Goal: Task Accomplishment & Management: Manage account settings

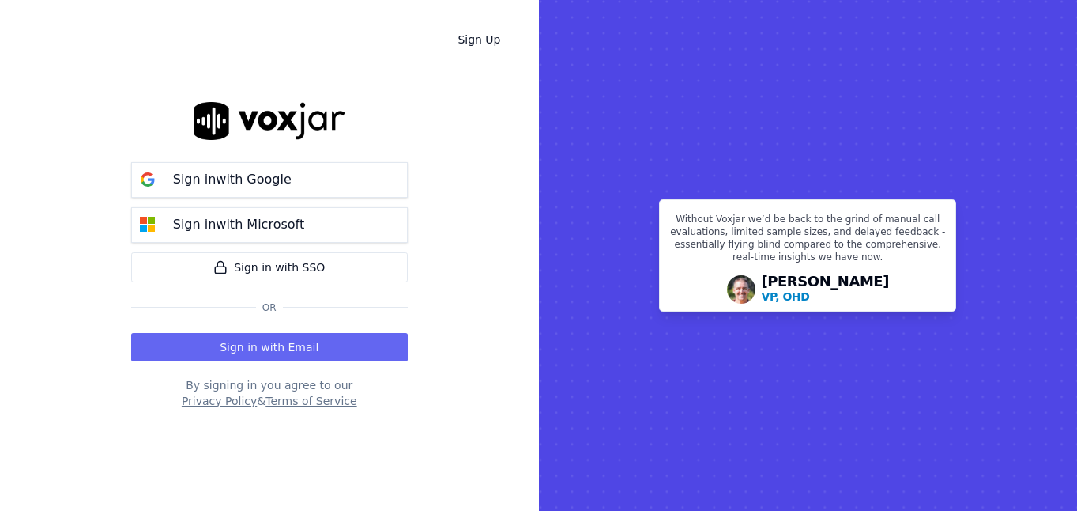
click at [320, 363] on div "Sign in with Google Sign in with Microsoft Sign in with SSO Or Sign in with Ema…" at bounding box center [269, 255] width 277 height 460
click at [319, 351] on button "Sign in with Email" at bounding box center [269, 347] width 277 height 28
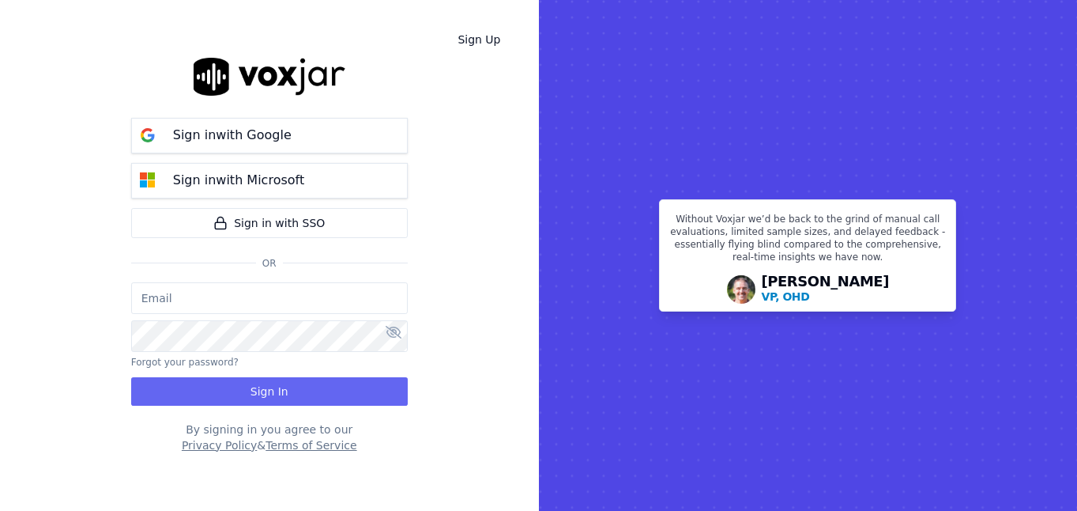
click at [299, 307] on input "email" at bounding box center [269, 298] width 277 height 32
click at [77, 253] on div "Sign Up Sign in with Google Sign in with Microsoft Sign in with SSO Or Forgot y…" at bounding box center [269, 255] width 539 height 511
click at [254, 136] on p "Sign in with Google" at bounding box center [232, 135] width 119 height 19
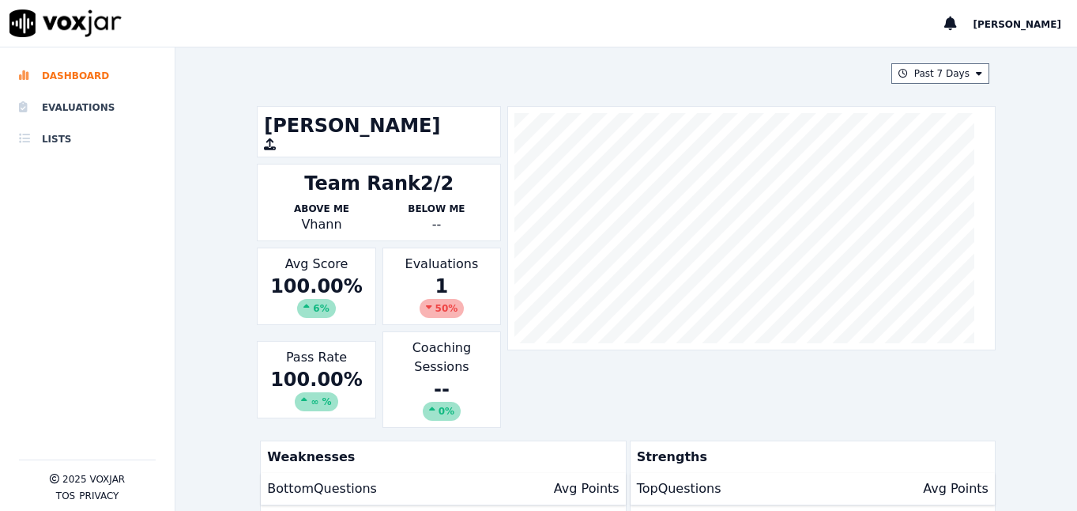
click at [77, 246] on div "Dashboard Evaluations Lists" at bounding box center [87, 259] width 137 height 399
click at [48, 188] on div "Dashboard Evaluations Lists" at bounding box center [87, 259] width 137 height 399
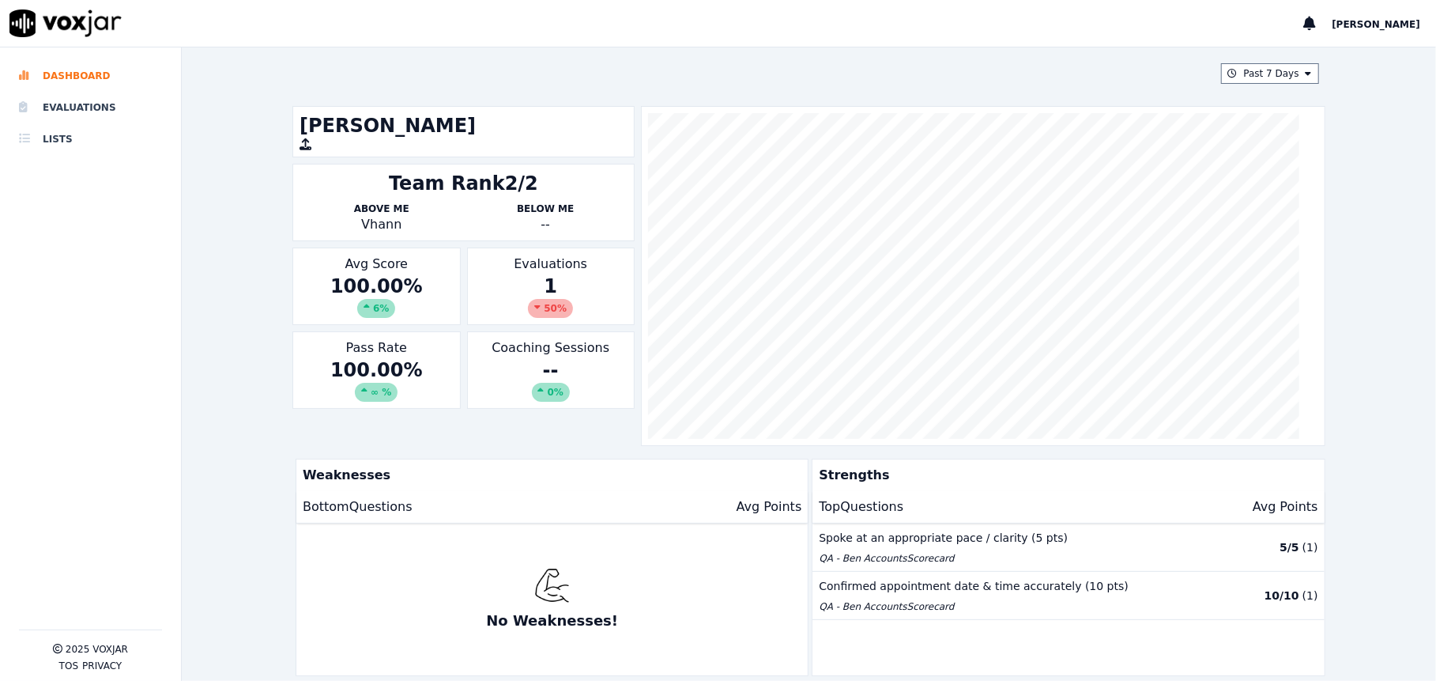
click at [62, 245] on div "Dashboard Evaluations Lists" at bounding box center [90, 344] width 143 height 569
click at [74, 102] on li "Evaluations" at bounding box center [90, 108] width 143 height 32
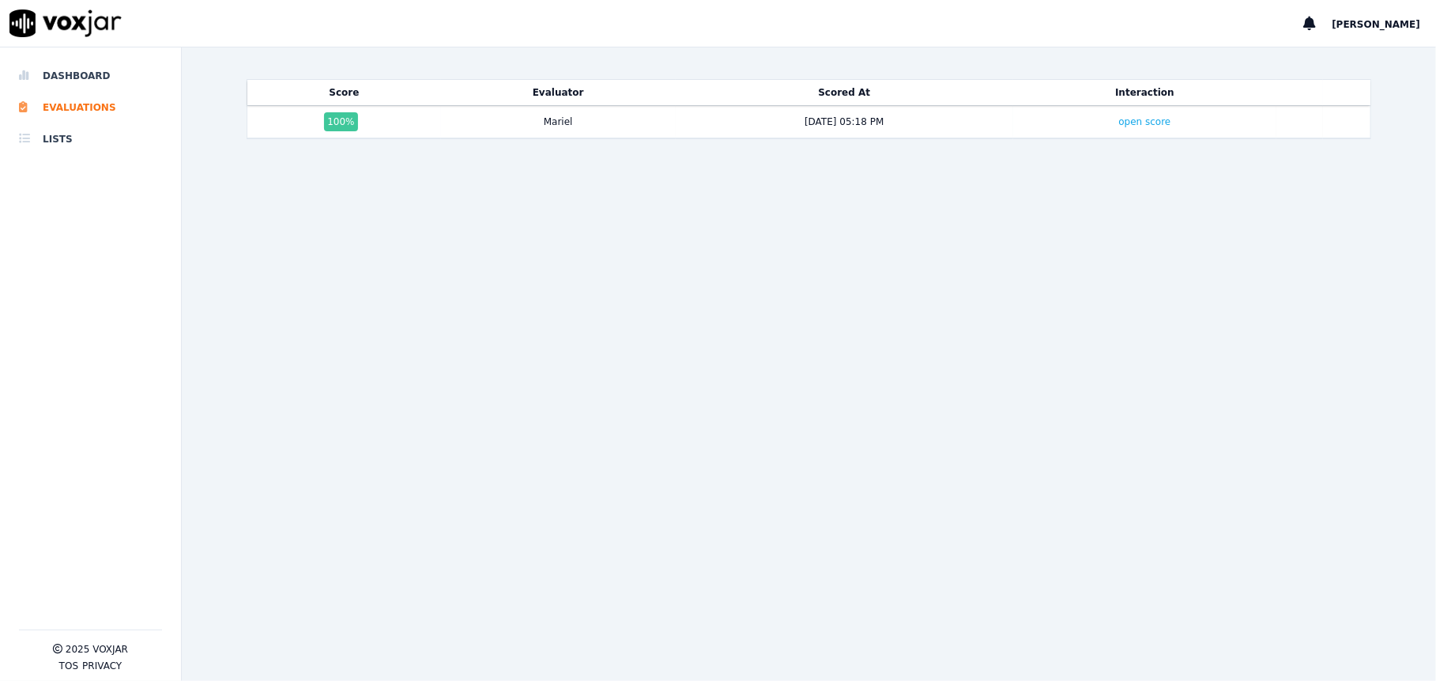
click at [453, 220] on div "Score Evaluator Scored At Interaction 100 % Mariel 9/15/25 05:18 PM open score" at bounding box center [809, 364] width 1125 height 570
click at [428, 210] on div "Score Evaluator Scored At Interaction 100 % Mariel [DATE] 05:18 PM open score" at bounding box center [809, 364] width 1125 height 570
click at [428, 209] on div "Score Evaluator Scored At Interaction 100 % Mariel [DATE] 05:18 PM open score" at bounding box center [809, 364] width 1125 height 570
click at [67, 74] on li "Dashboard" at bounding box center [90, 76] width 143 height 32
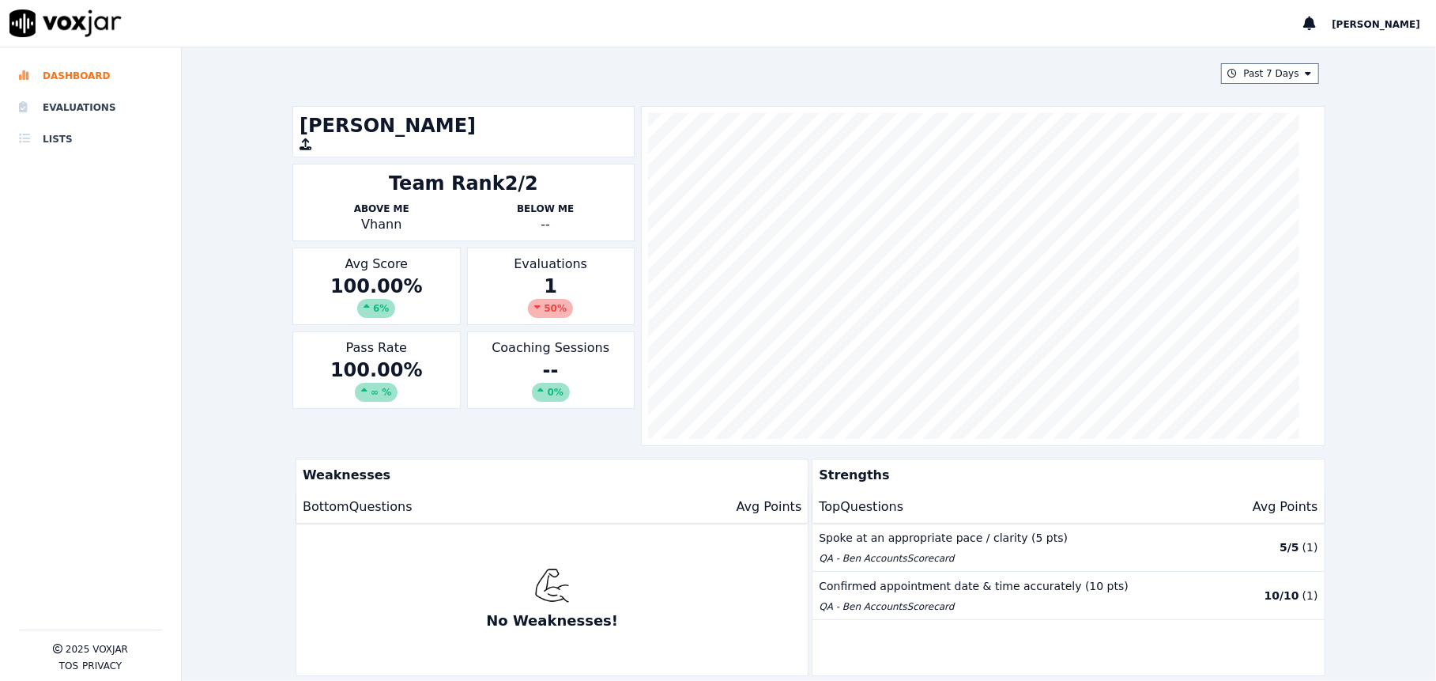
click at [107, 202] on div "Dashboard Evaluations Lists" at bounding box center [90, 344] width 143 height 569
drag, startPoint x: 394, startPoint y: 225, endPoint x: 345, endPoint y: 228, distance: 49.1
click at [345, 228] on p "Vhann" at bounding box center [382, 224] width 164 height 19
click at [254, 216] on div "Past 7 Days Jean Team Rank 2/2 Above Me Vhann Below Me -- Avg Score 100.00 % 6 …" at bounding box center [809, 363] width 1254 height 633
click at [61, 102] on li "Evaluations" at bounding box center [90, 108] width 143 height 32
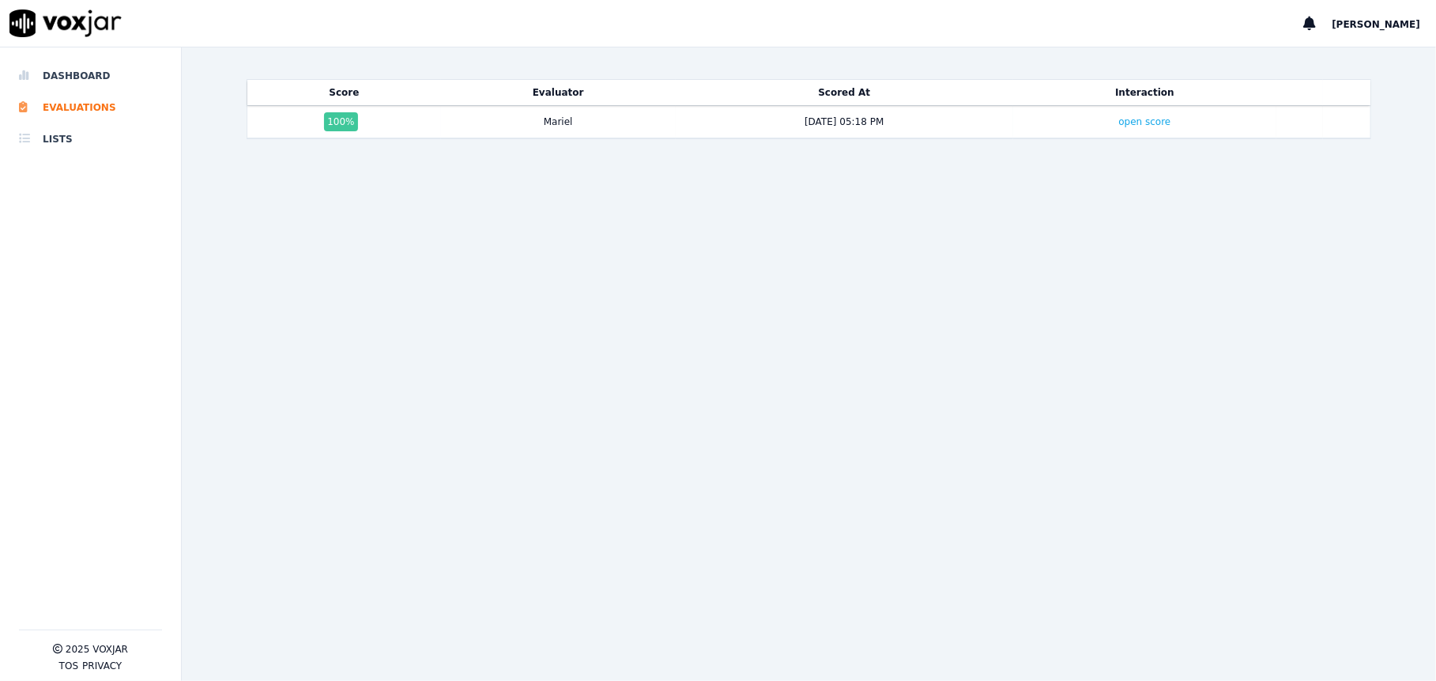
click at [1077, 19] on span "[PERSON_NAME]" at bounding box center [1376, 24] width 89 height 11
click at [529, 272] on div "Score Evaluator Scored At Interaction 100 % Mariel [DATE] 05:18 PM open score" at bounding box center [809, 364] width 1125 height 570
click at [270, 236] on div "Score Evaluator Scored At Interaction 100 % Mariel [DATE] 05:18 PM open score" at bounding box center [809, 364] width 1125 height 570
click at [99, 74] on li "Dashboard" at bounding box center [90, 76] width 143 height 32
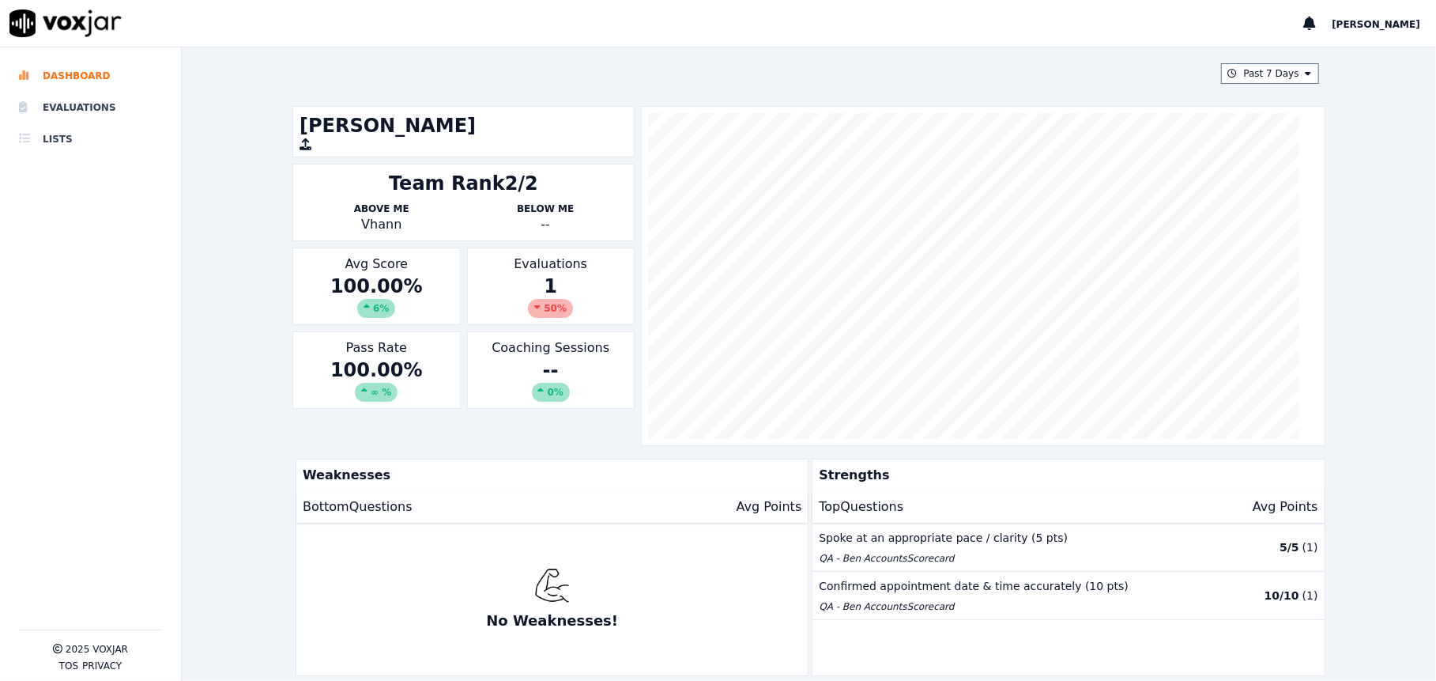
click at [1395, 19] on div "[PERSON_NAME]" at bounding box center [1369, 23] width 133 height 47
click at [1399, 21] on span "[PERSON_NAME]" at bounding box center [1376, 24] width 89 height 11
click at [95, 82] on li "Dashboard" at bounding box center [90, 76] width 143 height 32
click at [86, 105] on li "Evaluations" at bounding box center [90, 108] width 143 height 32
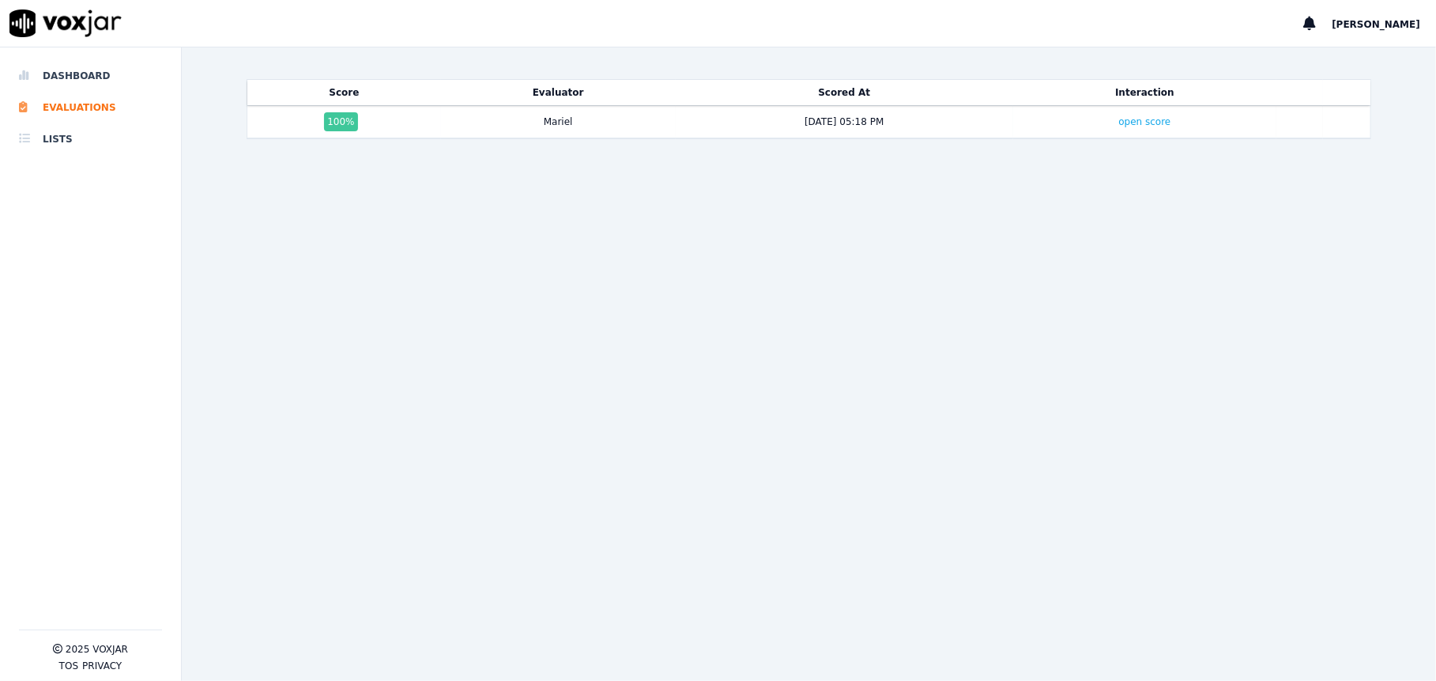
click at [677, 248] on div "Score Evaluator Scored At Interaction 100 % Mariel [DATE] 05:18 PM open score" at bounding box center [809, 364] width 1125 height 570
click at [1118, 124] on link "open score" at bounding box center [1144, 121] width 52 height 11
click at [354, 201] on div "Score Evaluator Scored At Interaction 100 % Mariel [DATE] 05:18 PM open score" at bounding box center [809, 364] width 1125 height 570
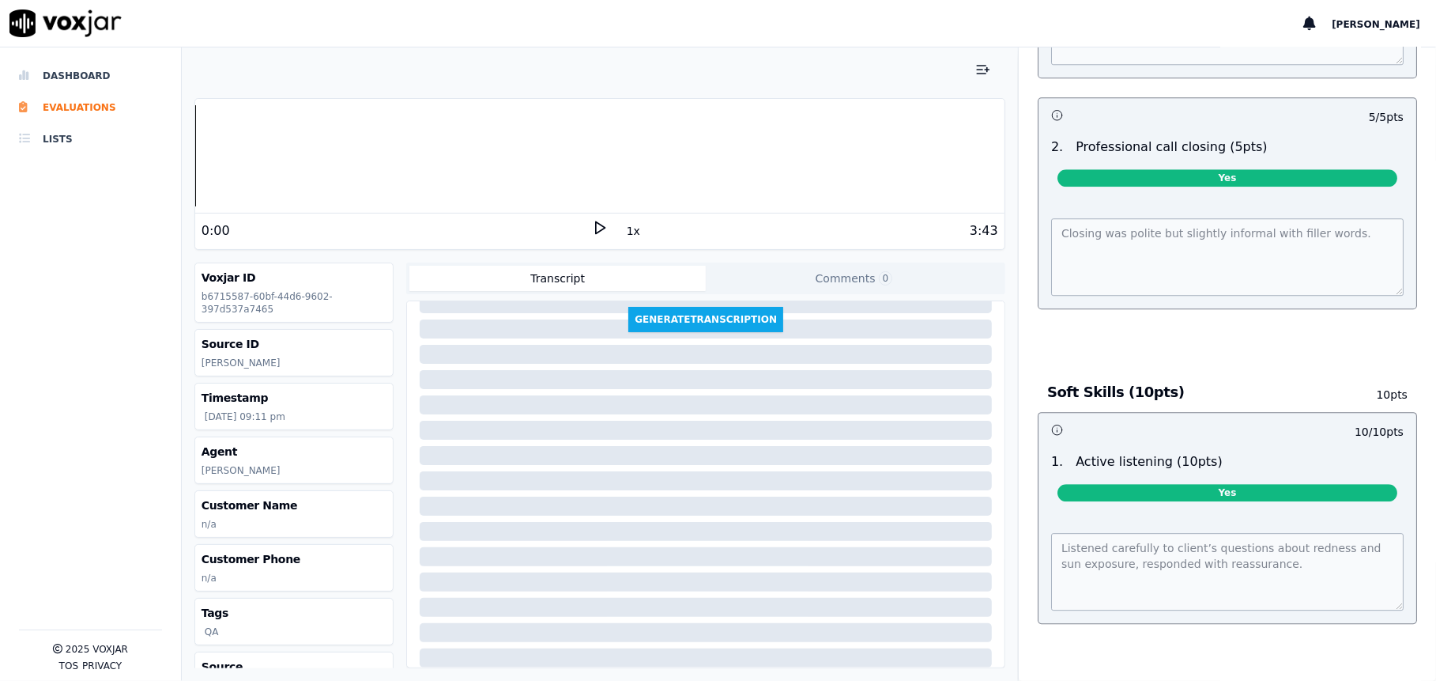
scroll to position [3162, 0]
click at [60, 141] on li "Lists" at bounding box center [90, 139] width 143 height 32
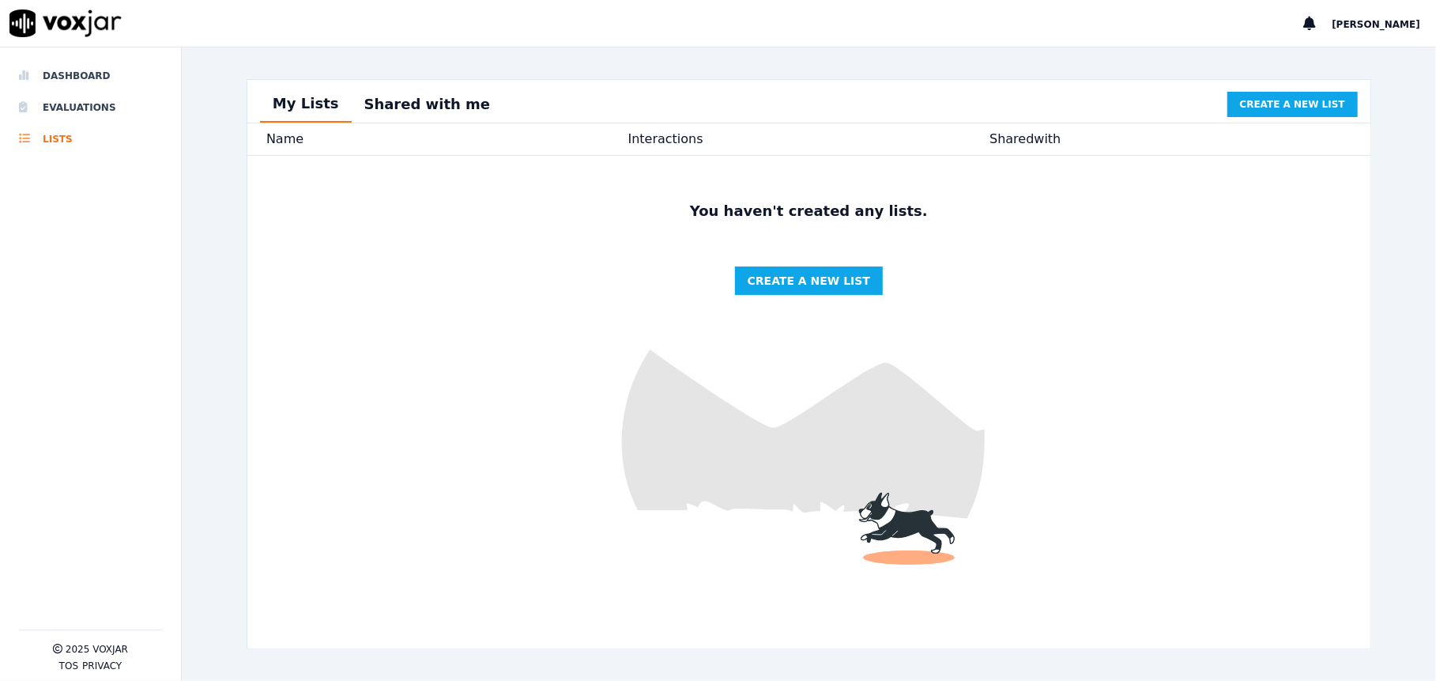
click at [632, 334] on img at bounding box center [808, 402] width 1123 height 492
drag, startPoint x: 57, startPoint y: 301, endPoint x: 58, endPoint y: 143, distance: 158.1
click at [55, 301] on div "Dashboard Evaluations Lists" at bounding box center [90, 344] width 143 height 569
click at [83, 74] on li "Dashboard" at bounding box center [90, 76] width 143 height 32
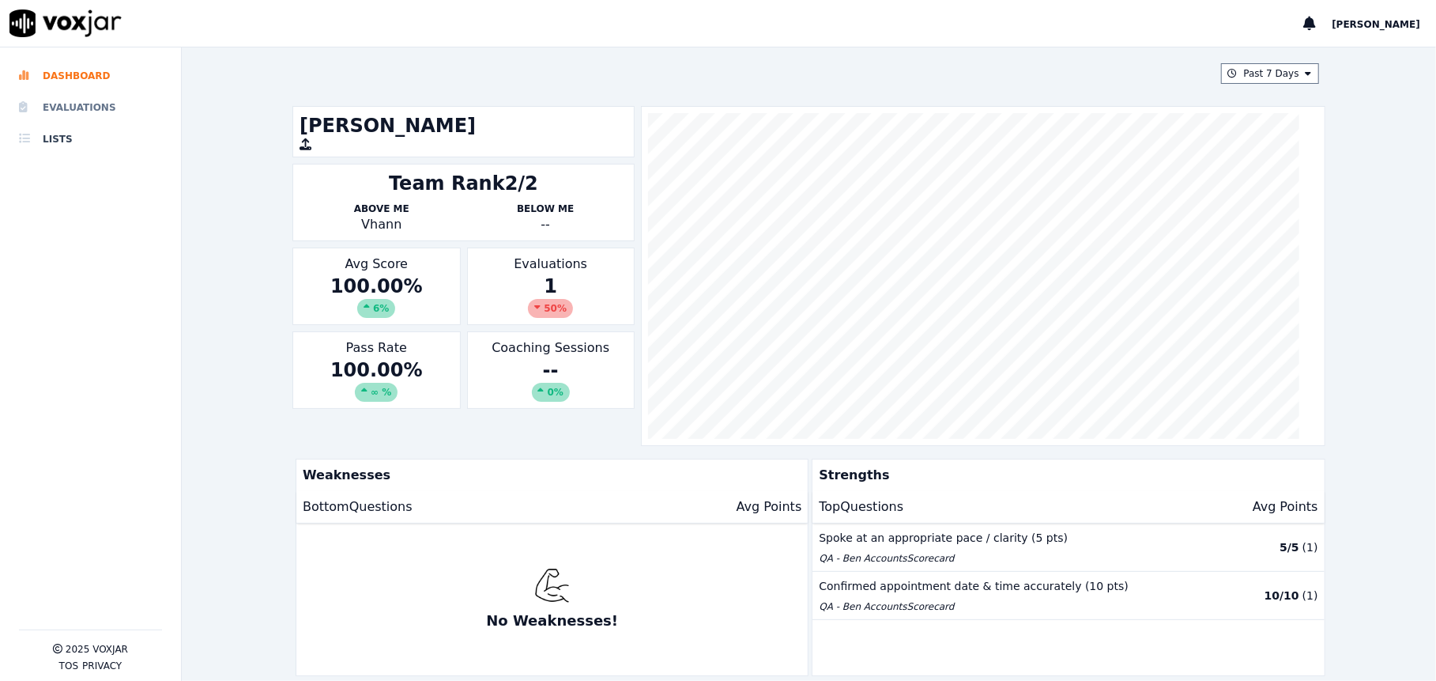
click at [96, 108] on li "Evaluations" at bounding box center [90, 108] width 143 height 32
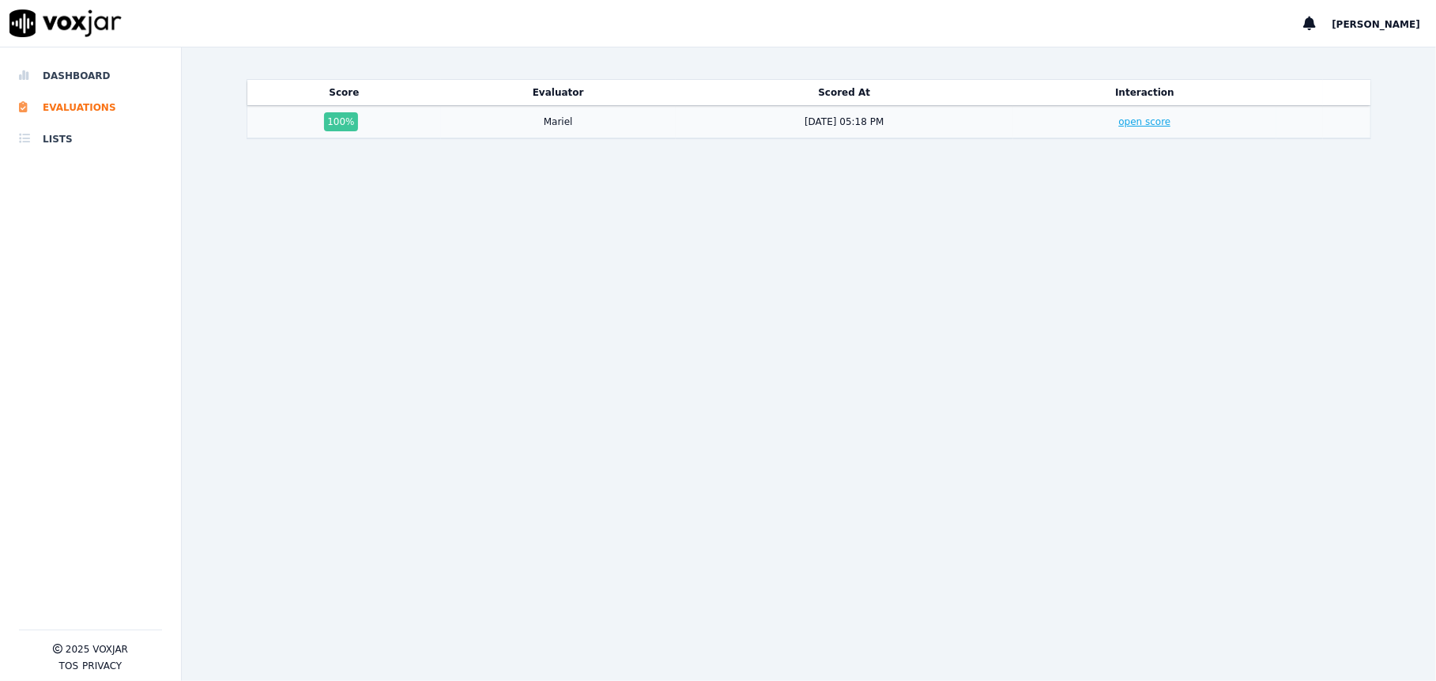
click at [1123, 125] on link "open score" at bounding box center [1144, 121] width 52 height 11
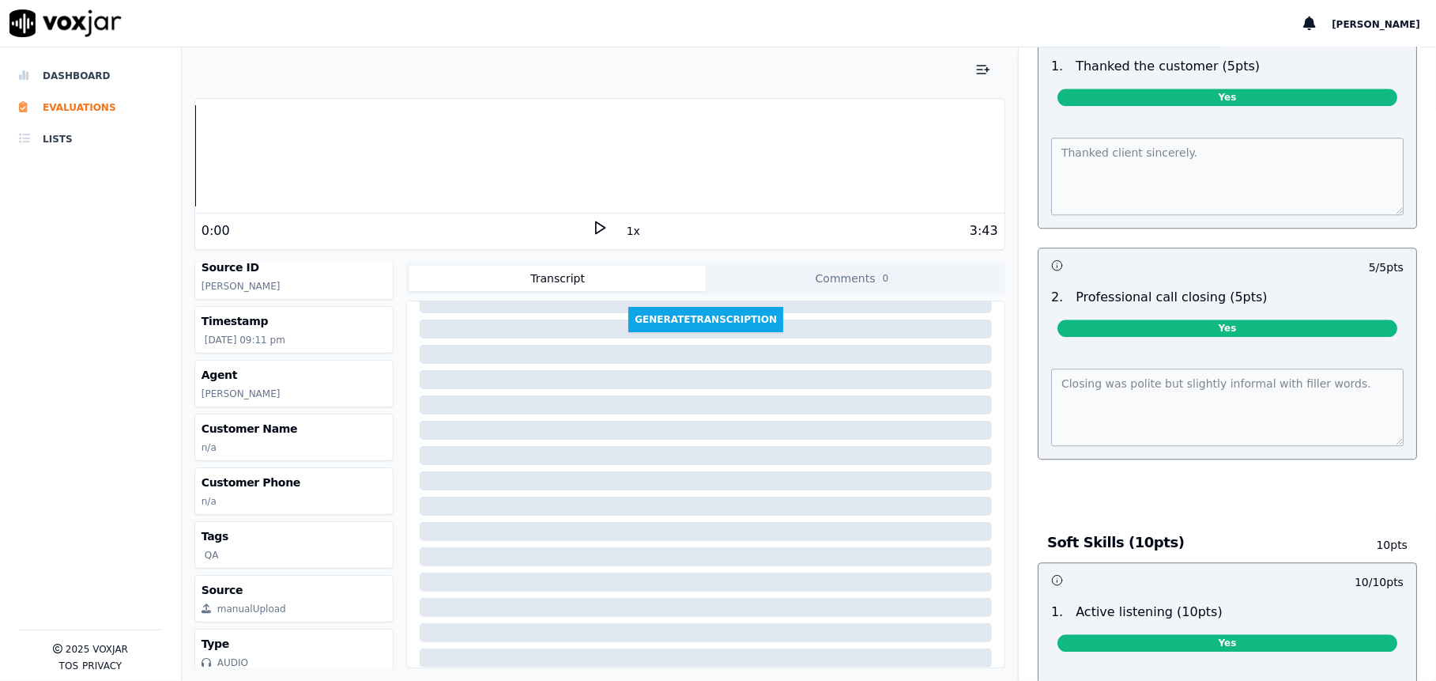
scroll to position [137, 0]
click at [42, 77] on li "Dashboard" at bounding box center [90, 76] width 143 height 32
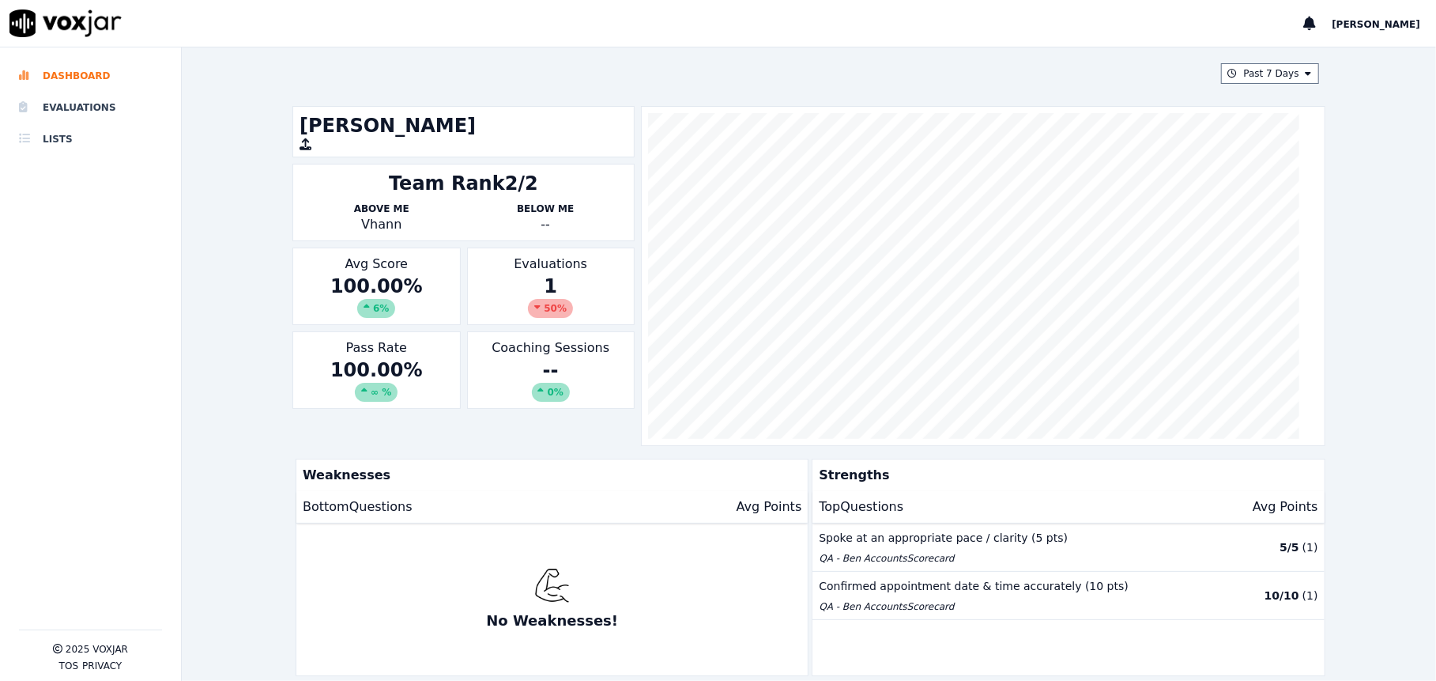
click at [390, 276] on div "100.00 % 6 %" at bounding box center [376, 295] width 153 height 44
click at [1399, 27] on span "Jean" at bounding box center [1376, 24] width 89 height 11
click at [1364, 60] on div "Log out" at bounding box center [1341, 52] width 169 height 25
